Goal: Task Accomplishment & Management: Manage account settings

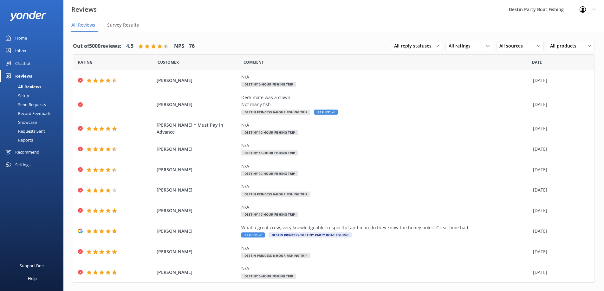
click at [14, 48] on link "Inbox" at bounding box center [31, 50] width 63 height 13
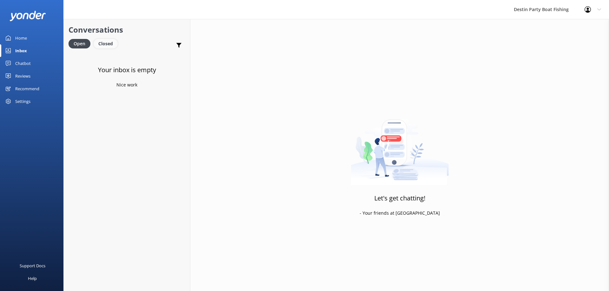
click at [100, 45] on div "Closed" at bounding box center [106, 44] width 24 height 10
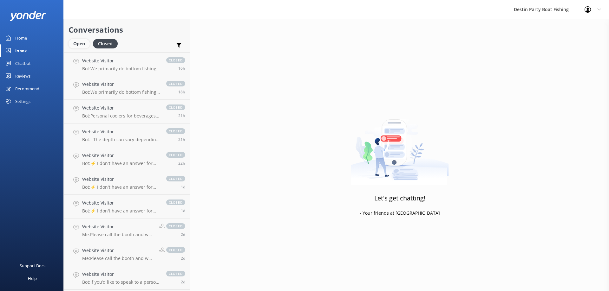
click at [77, 44] on div "Open" at bounding box center [78, 44] width 21 height 10
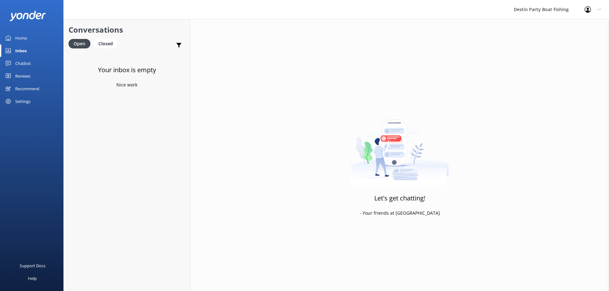
click at [10, 74] on icon at bounding box center [8, 76] width 5 height 5
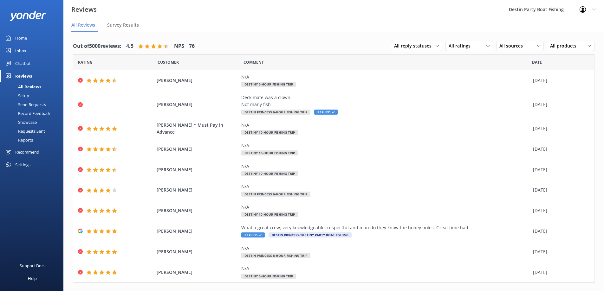
click at [22, 49] on div "Inbox" at bounding box center [20, 50] width 11 height 13
